Goal: Navigation & Orientation: Find specific page/section

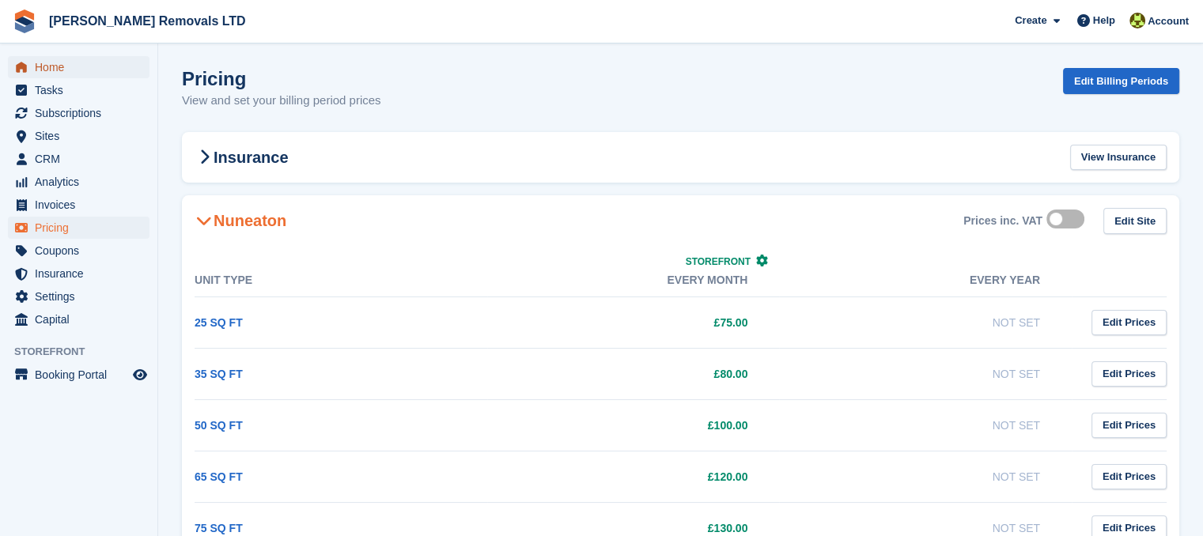
click at [66, 66] on span "Home" at bounding box center [82, 67] width 95 height 22
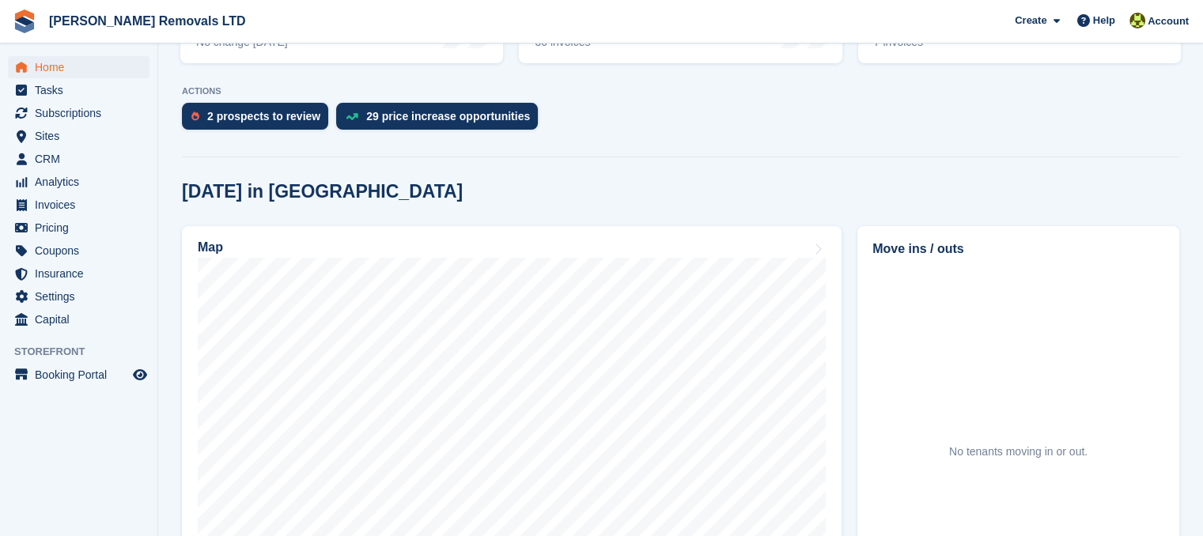
scroll to position [316, 0]
